Goal: Task Accomplishment & Management: Use online tool/utility

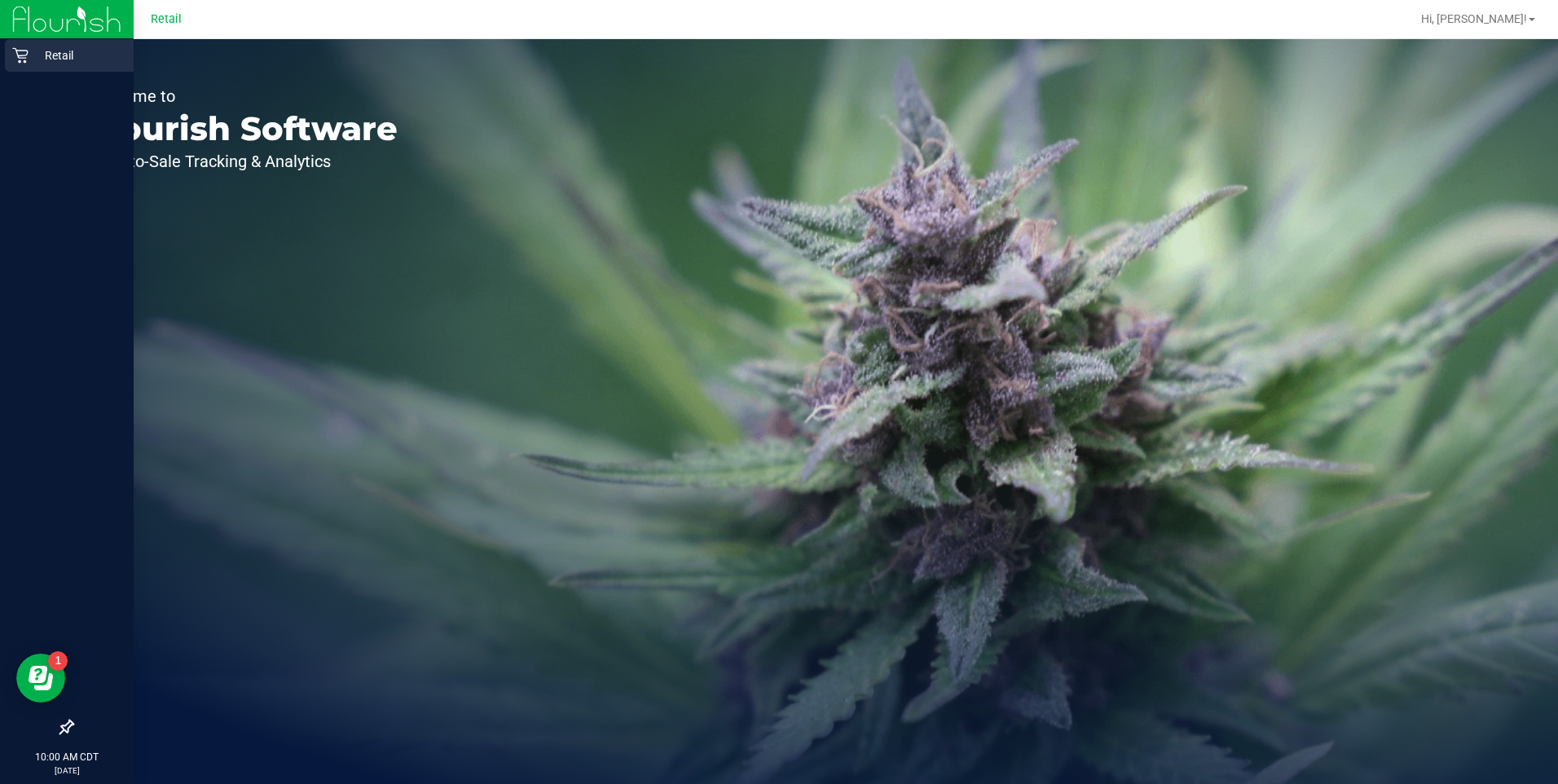
click at [34, 66] on div "Retail" at bounding box center [69, 55] width 128 height 33
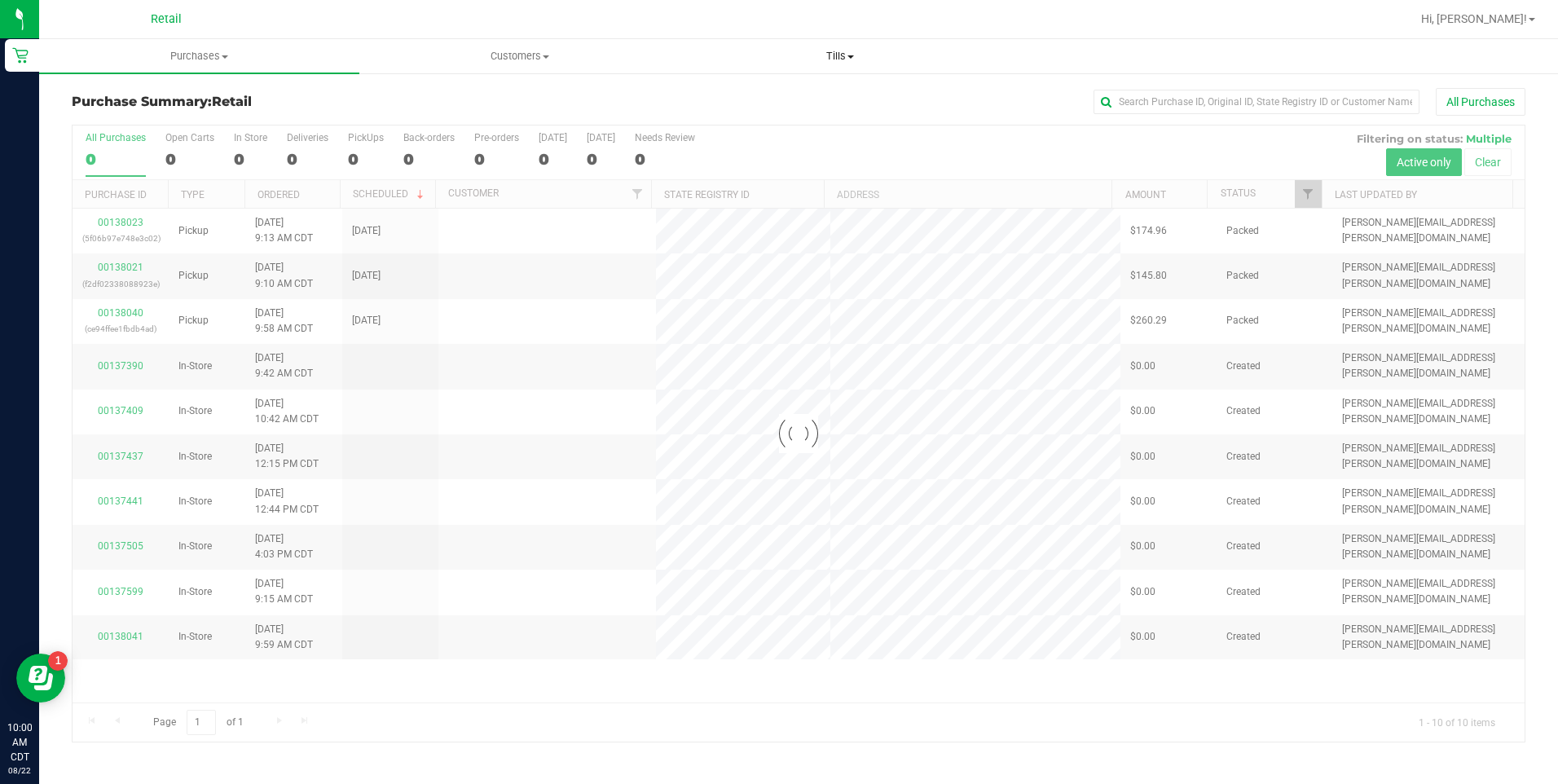
click at [846, 57] on span "Tills" at bounding box center [841, 57] width 319 height 15
click at [755, 100] on span "Manage tills" at bounding box center [735, 98] width 110 height 14
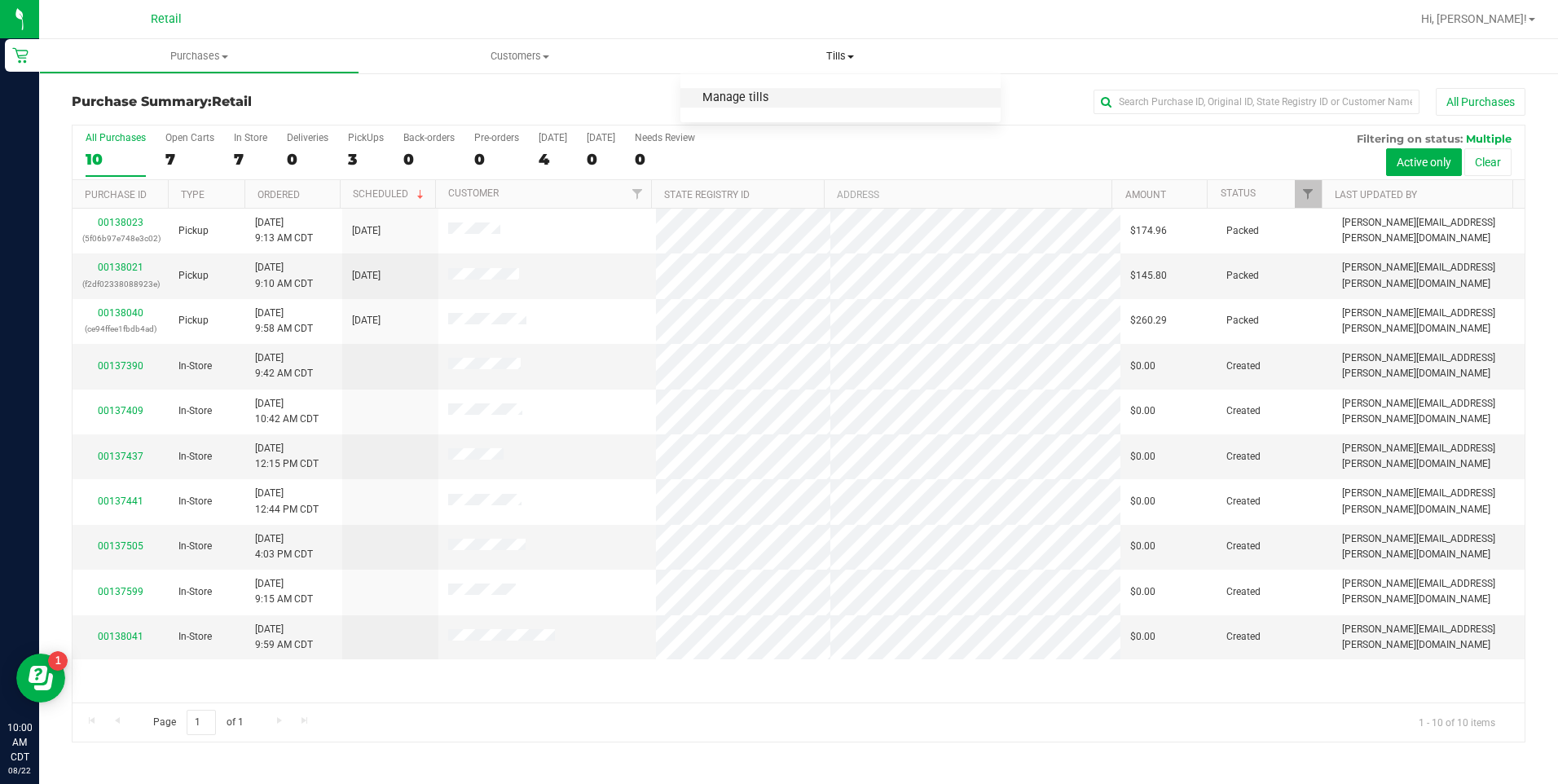
click at [755, 103] on span "Manage tills" at bounding box center [735, 98] width 110 height 14
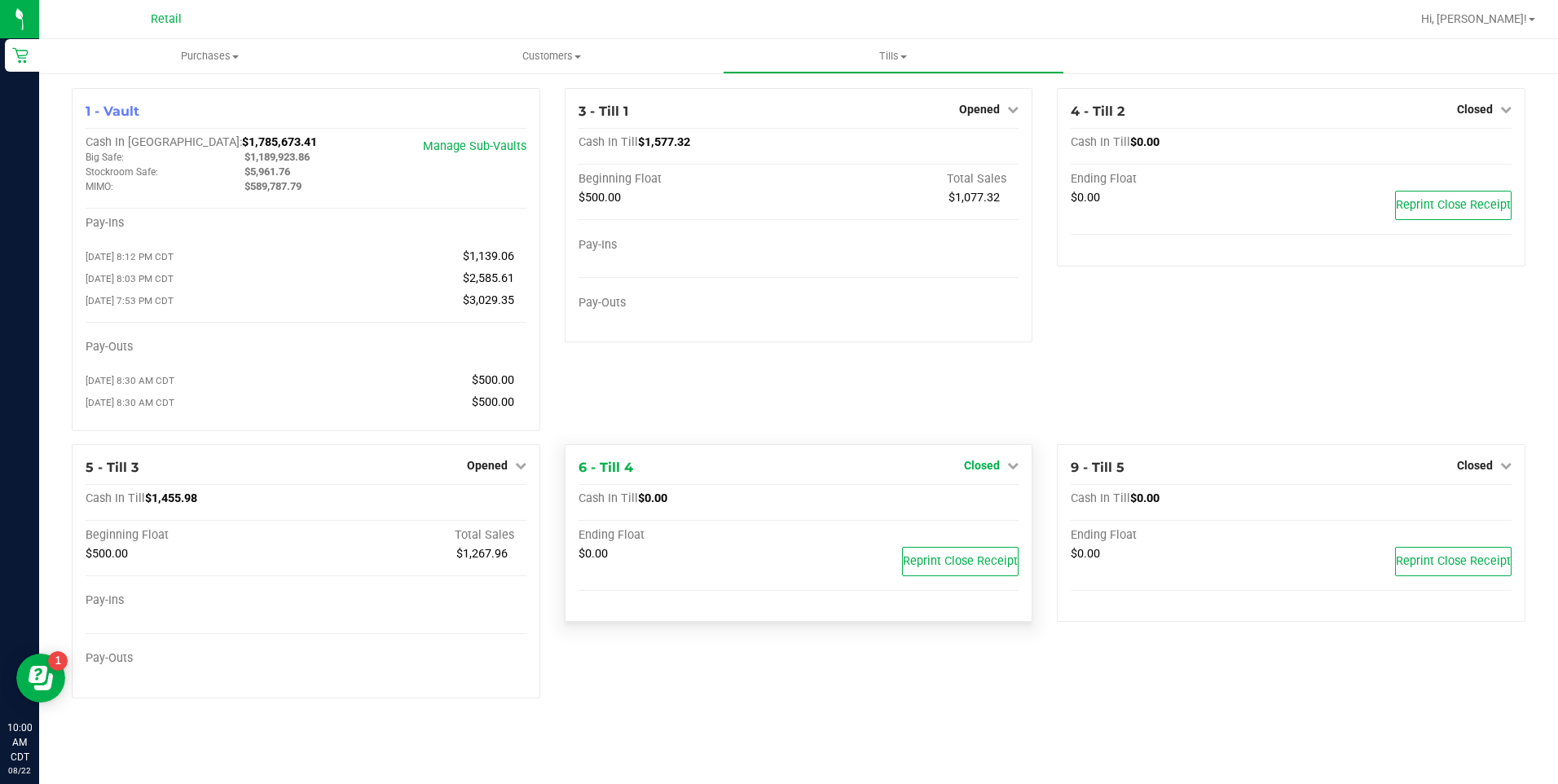
click at [991, 472] on span "Closed" at bounding box center [982, 465] width 36 height 13
click at [980, 505] on link "Open Till" at bounding box center [981, 499] width 43 height 13
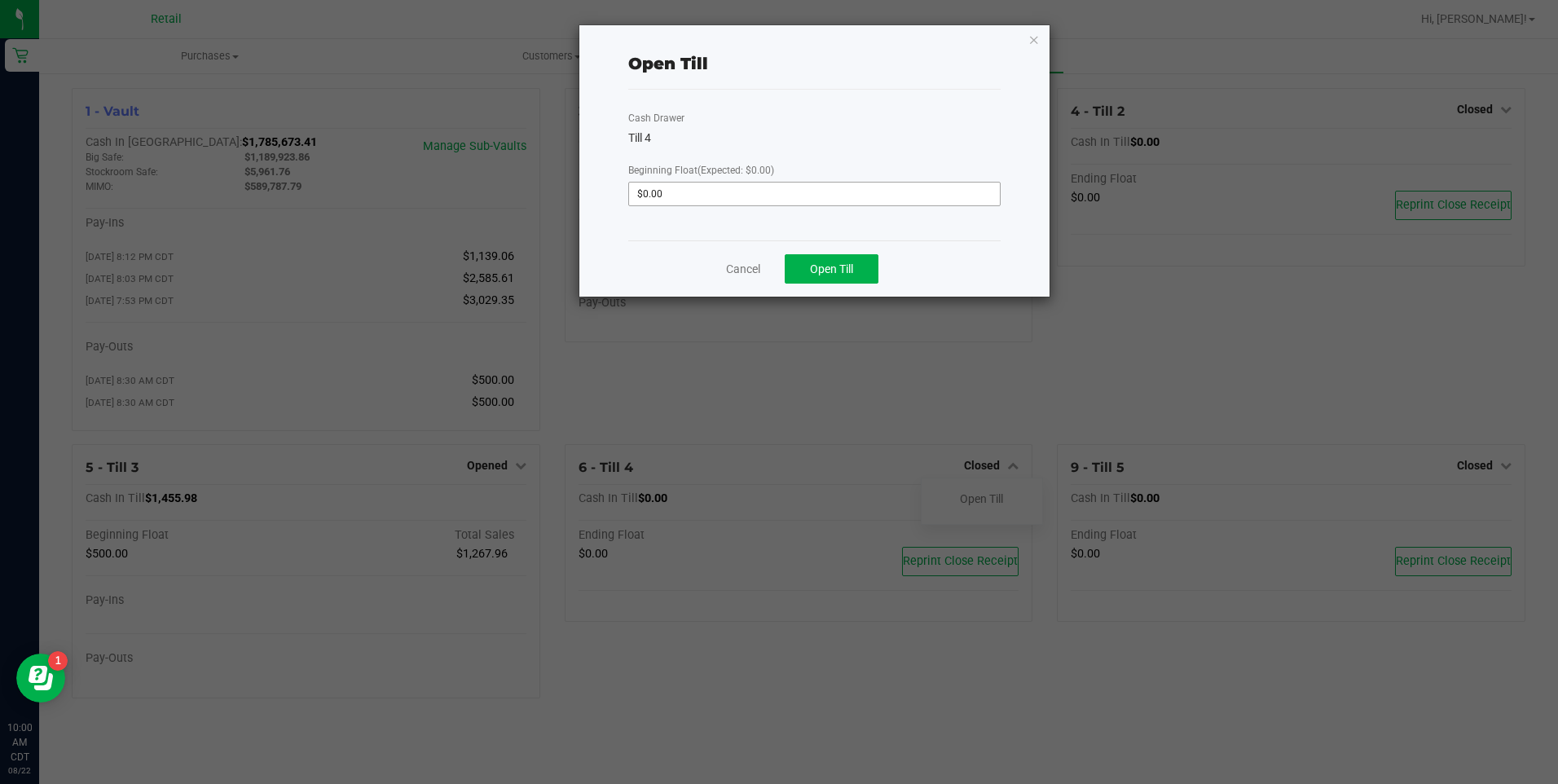
click at [893, 197] on input "$0.00" at bounding box center [814, 193] width 370 height 23
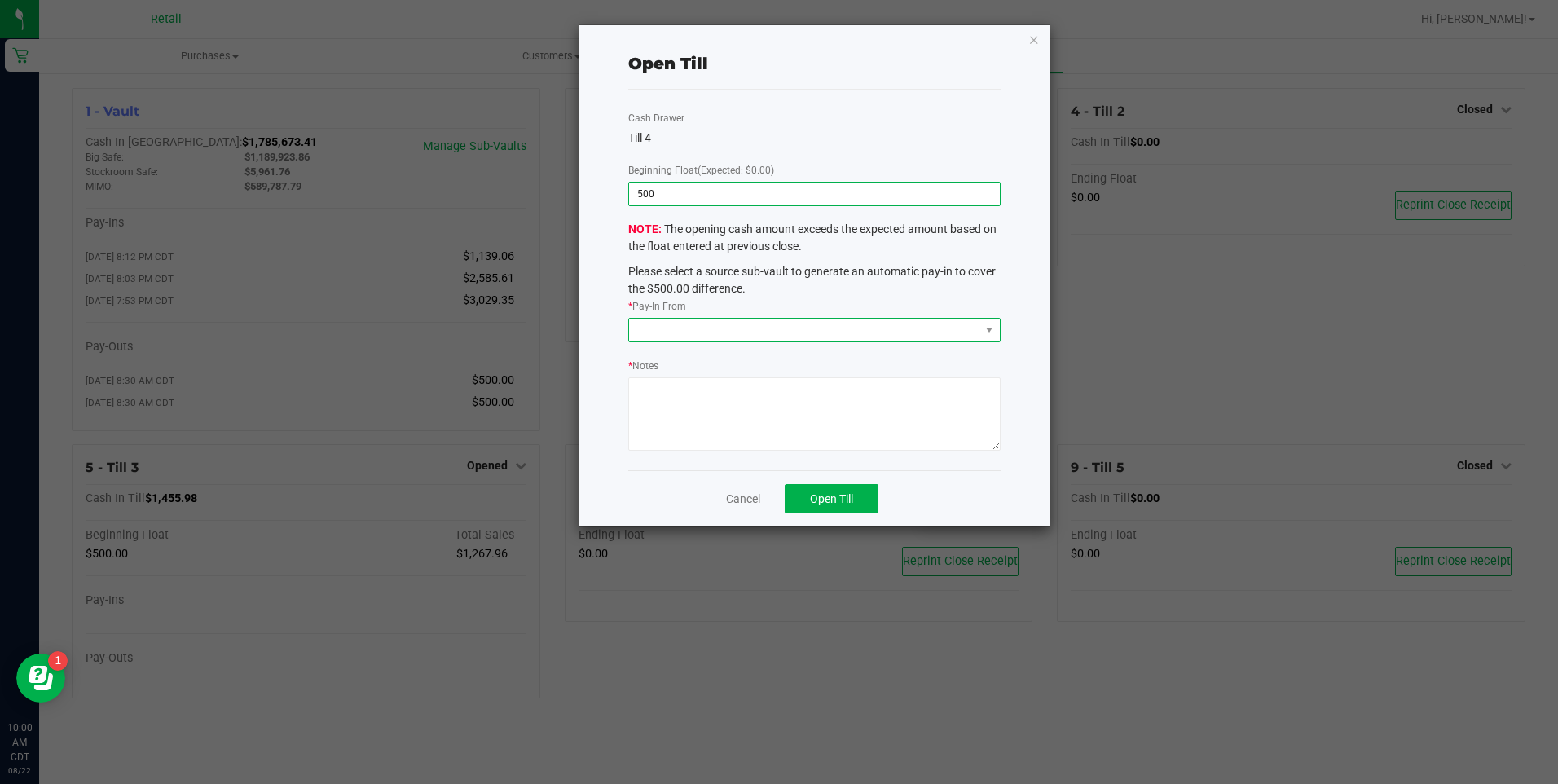
click at [865, 331] on span at bounding box center [804, 330] width 349 height 23
type input "$500.00"
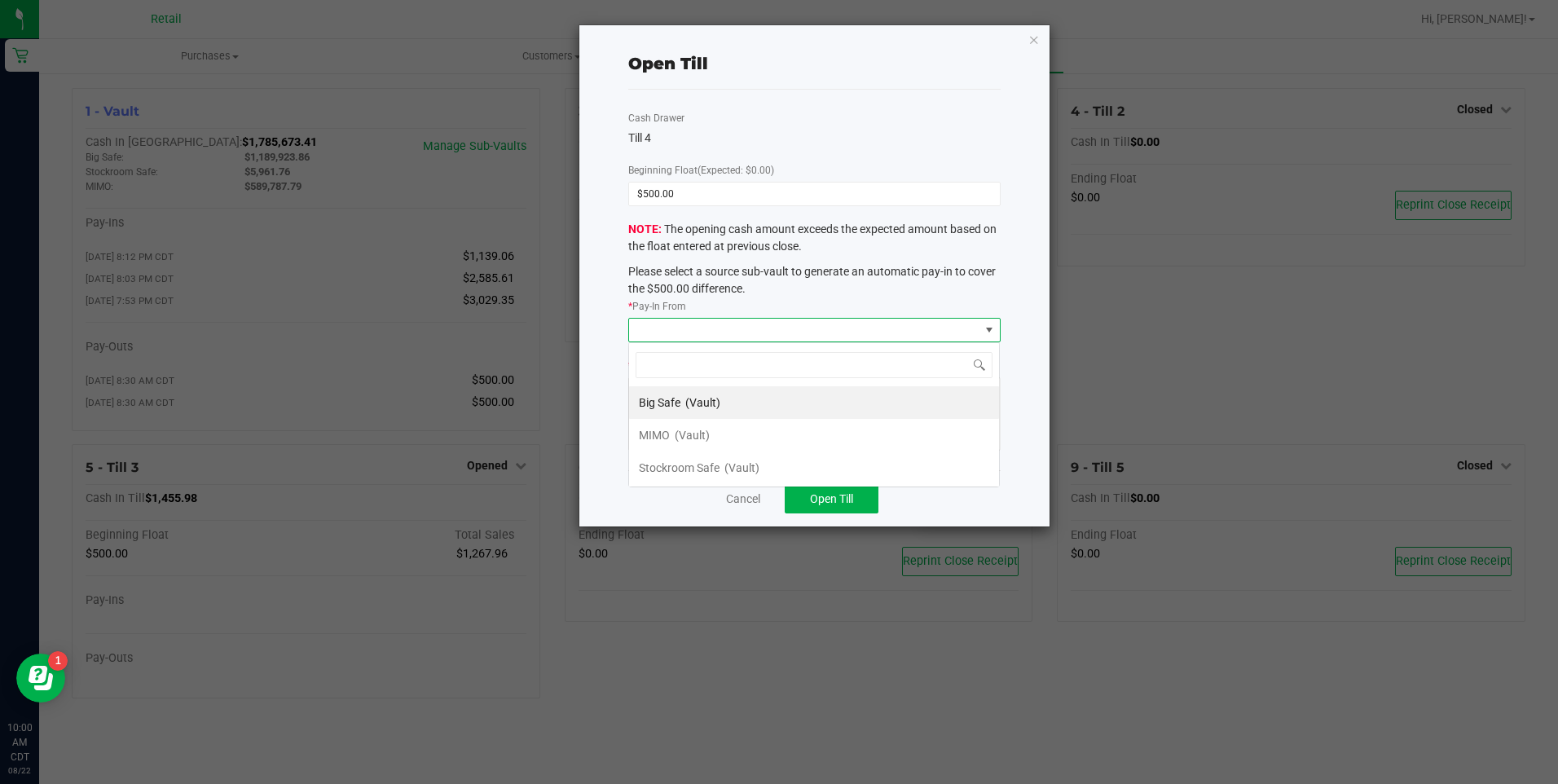
scroll to position [25, 372]
click at [693, 435] on span "(Vault)" at bounding box center [692, 435] width 35 height 13
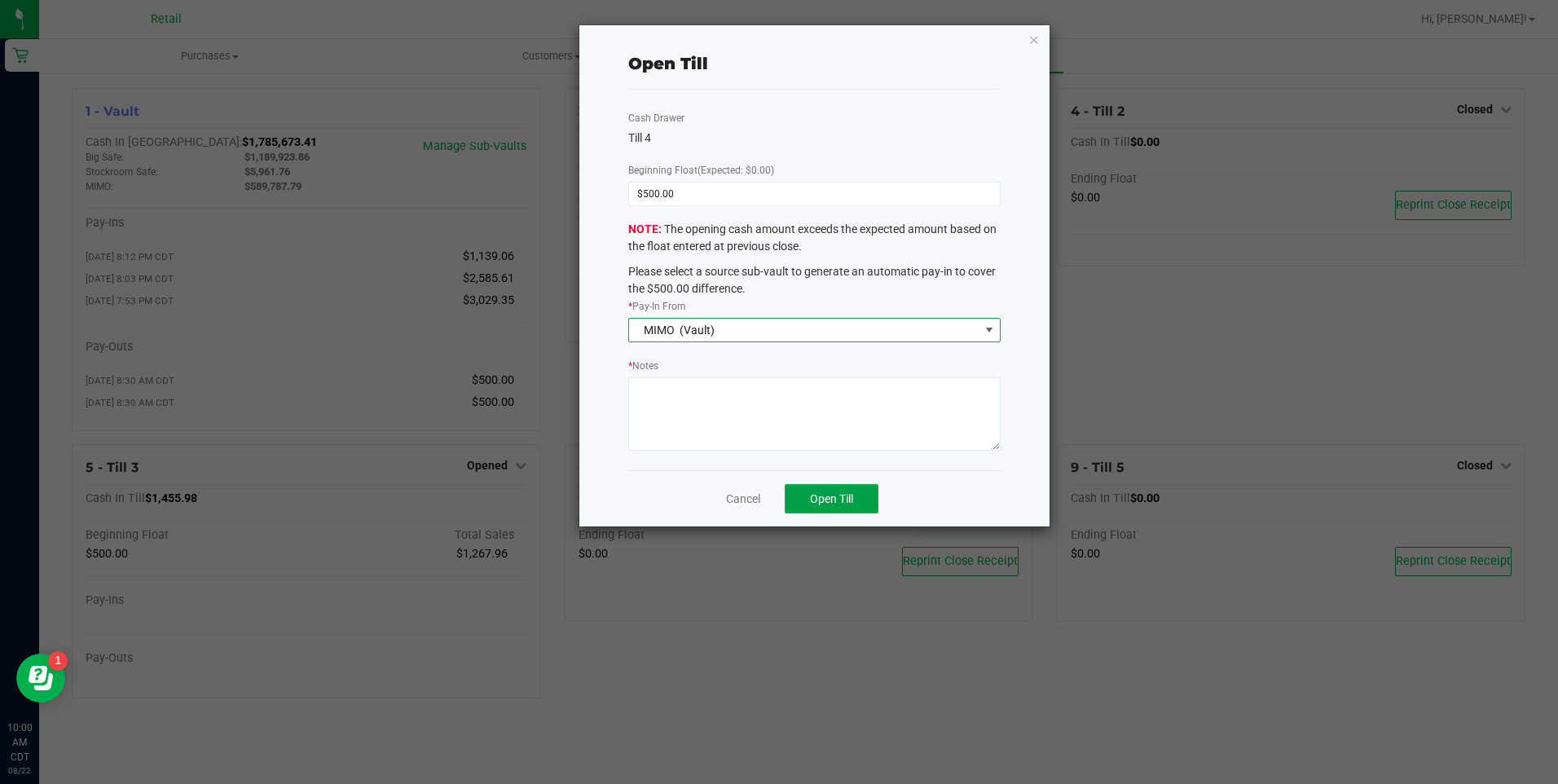
click at [841, 507] on button "Open Till" at bounding box center [831, 498] width 93 height 29
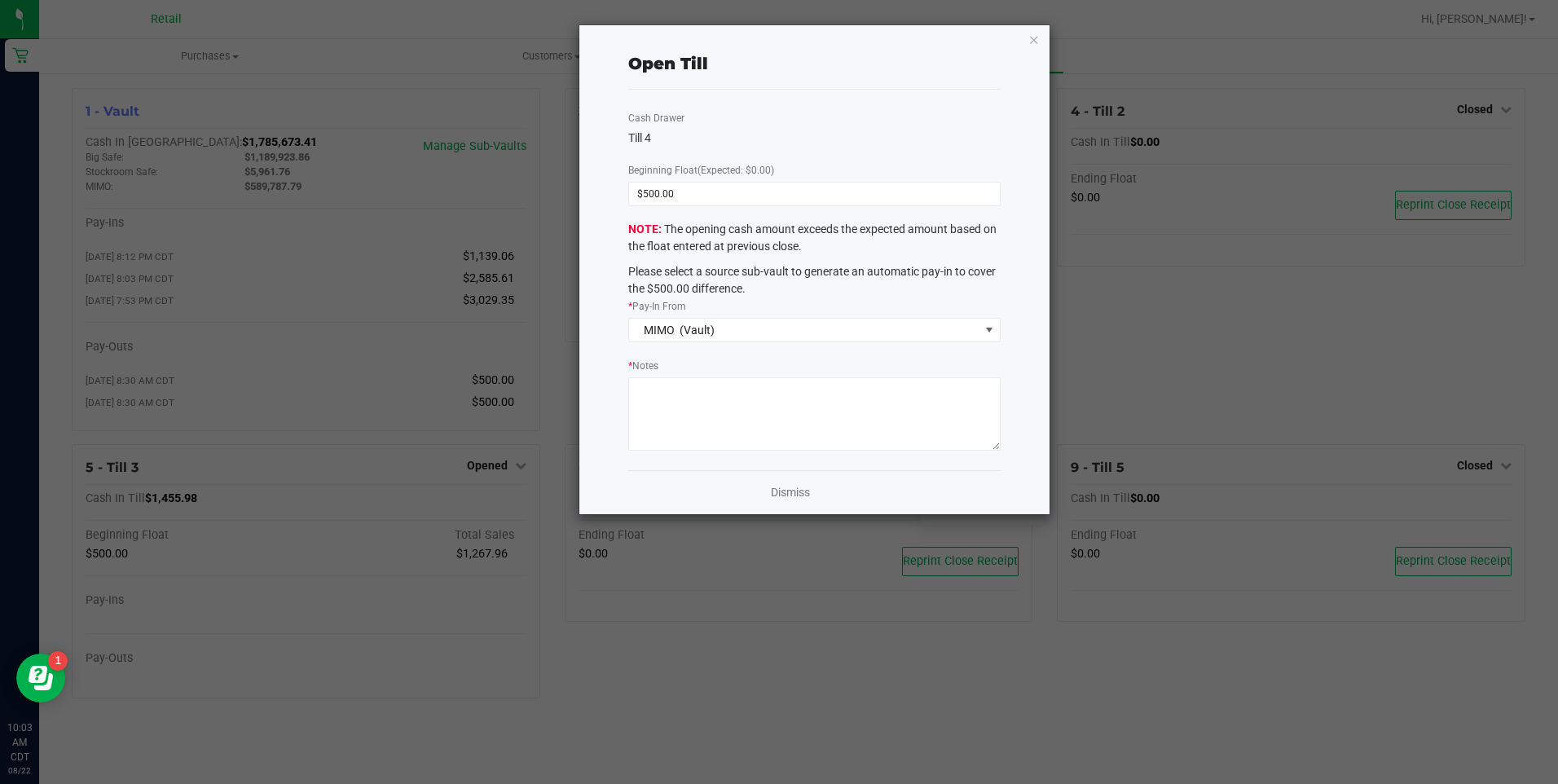
click at [1041, 62] on div "Open Till Cash Drawer Till 4 Beginning Float (Expected: $0.00) $500.00 The open…" at bounding box center [813, 270] width 469 height 489
click at [782, 496] on link "Dismiss" at bounding box center [790, 492] width 39 height 17
